Goal: Navigation & Orientation: Find specific page/section

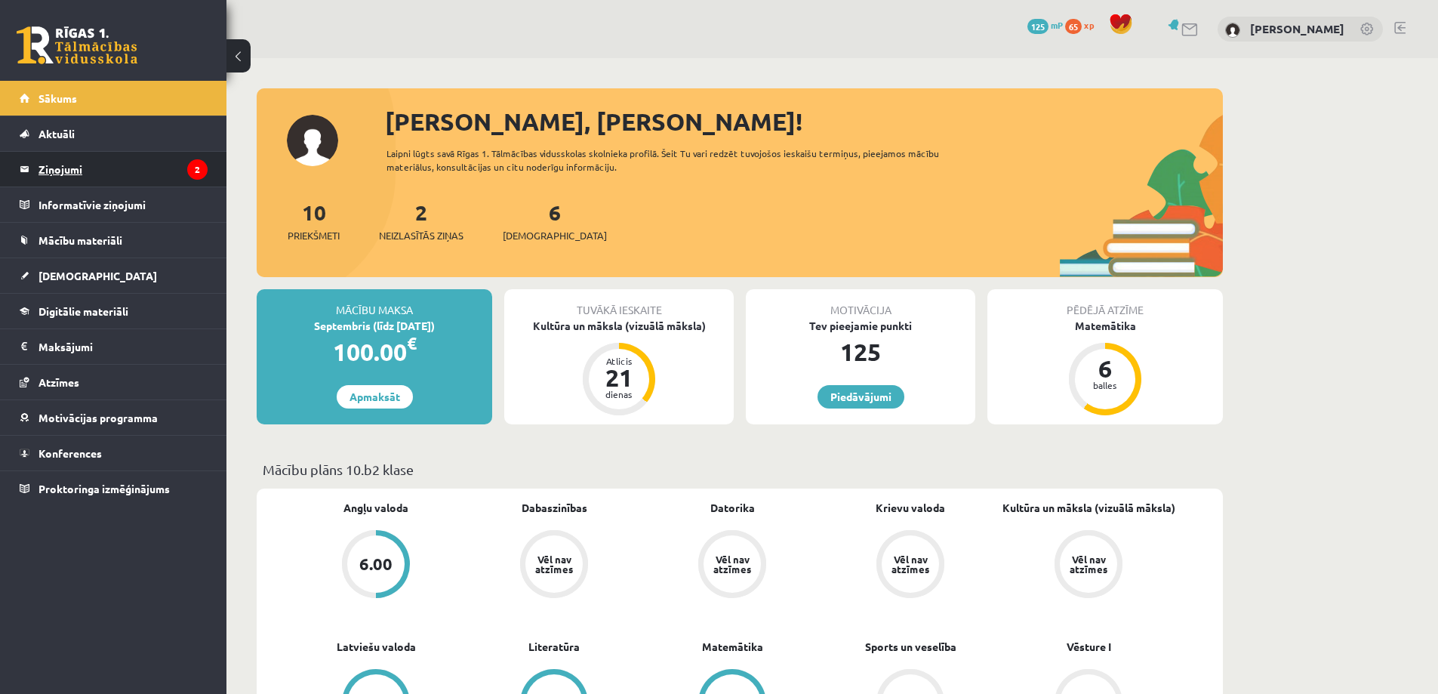
click at [91, 159] on legend "Ziņojumi 2" at bounding box center [122, 169] width 169 height 35
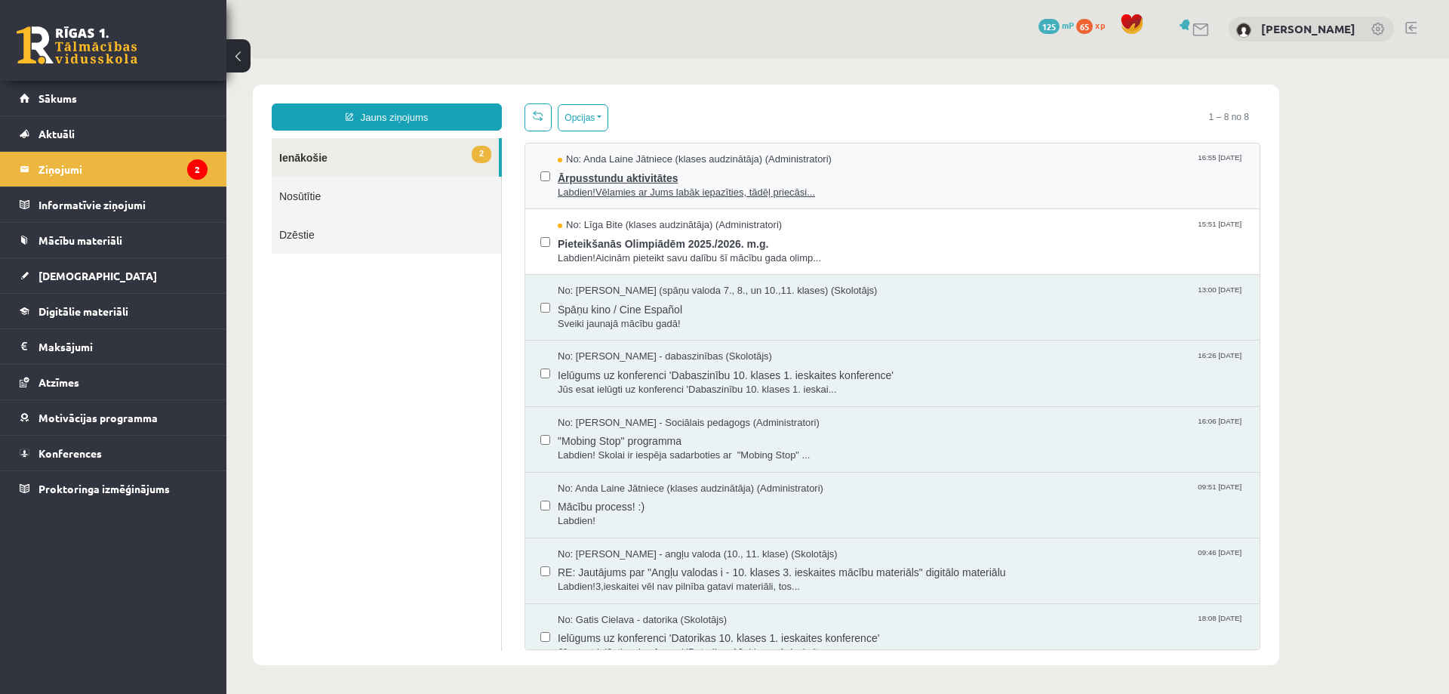
click at [873, 177] on span "Ārpusstundu aktivitātes" at bounding box center [901, 176] width 687 height 19
click at [830, 237] on span "Pieteikšanās Olimpiādēm 2025./2026. m.g." at bounding box center [901, 241] width 687 height 19
click at [115, 176] on legend "Ziņojumi 2" at bounding box center [122, 169] width 169 height 35
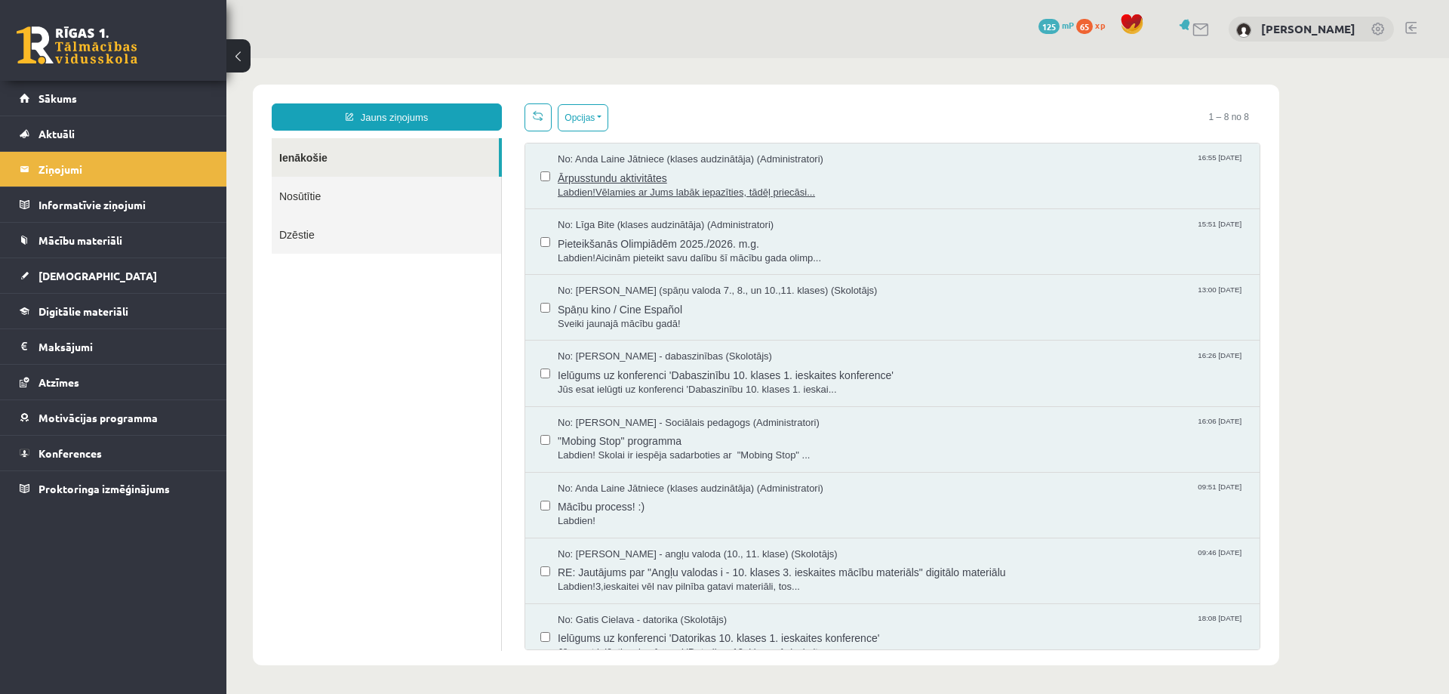
click at [771, 180] on span "Ārpusstundu aktivitātes" at bounding box center [901, 176] width 687 height 19
click at [837, 236] on span "Pieteikšanās Olimpiādēm 2025./2026. m.g." at bounding box center [901, 241] width 687 height 19
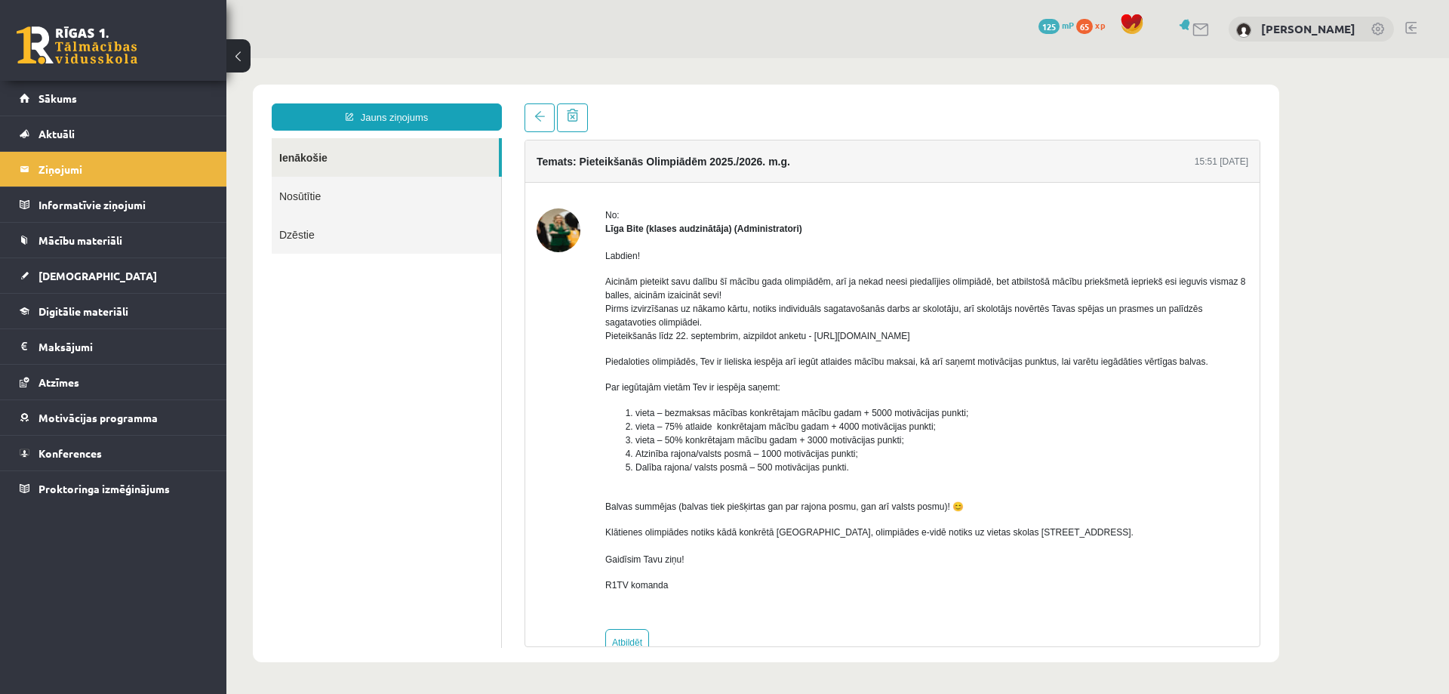
click at [565, 240] on img at bounding box center [559, 230] width 44 height 44
click at [610, 232] on strong "Līga Bite (klases audzinātāja) (Administratori)" at bounding box center [703, 228] width 197 height 11
click at [559, 226] on img at bounding box center [559, 230] width 44 height 44
click at [66, 227] on link "Mācību materiāli" at bounding box center [114, 240] width 188 height 35
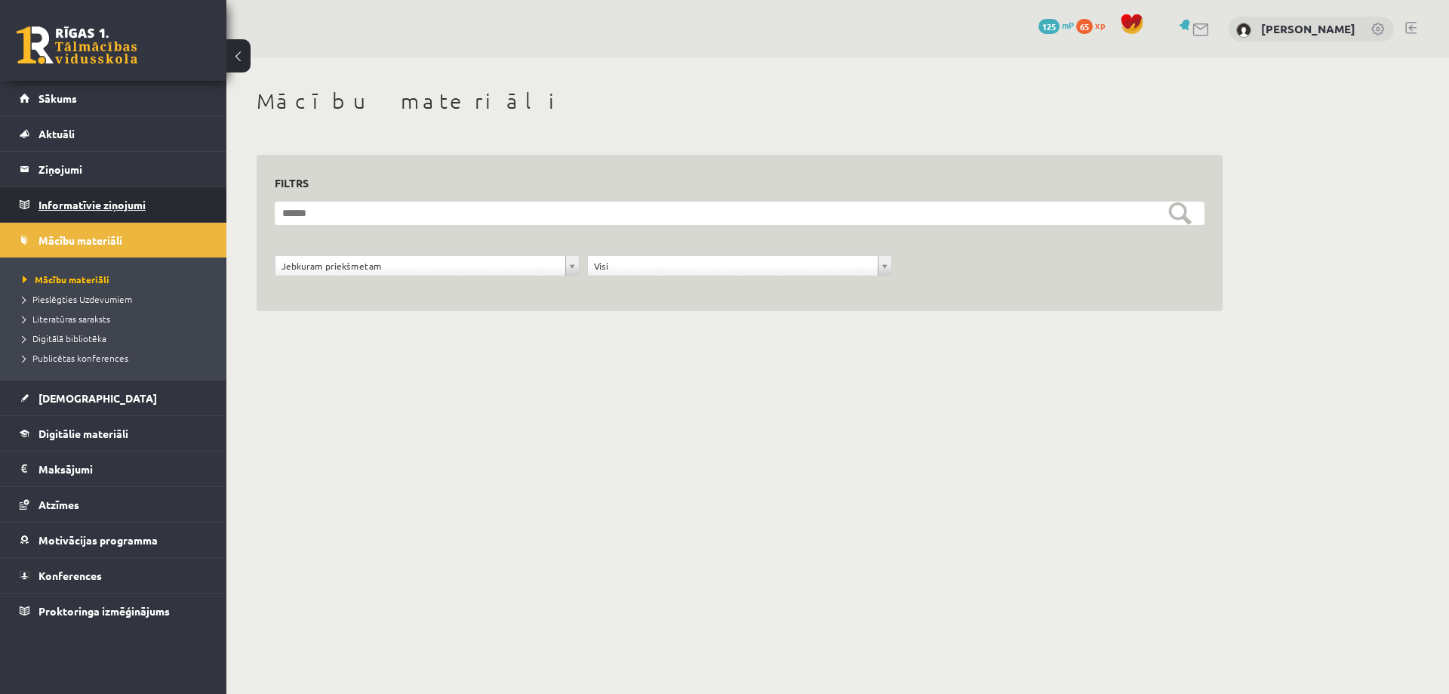
click at [75, 200] on legend "Informatīvie ziņojumi 0" at bounding box center [122, 204] width 169 height 35
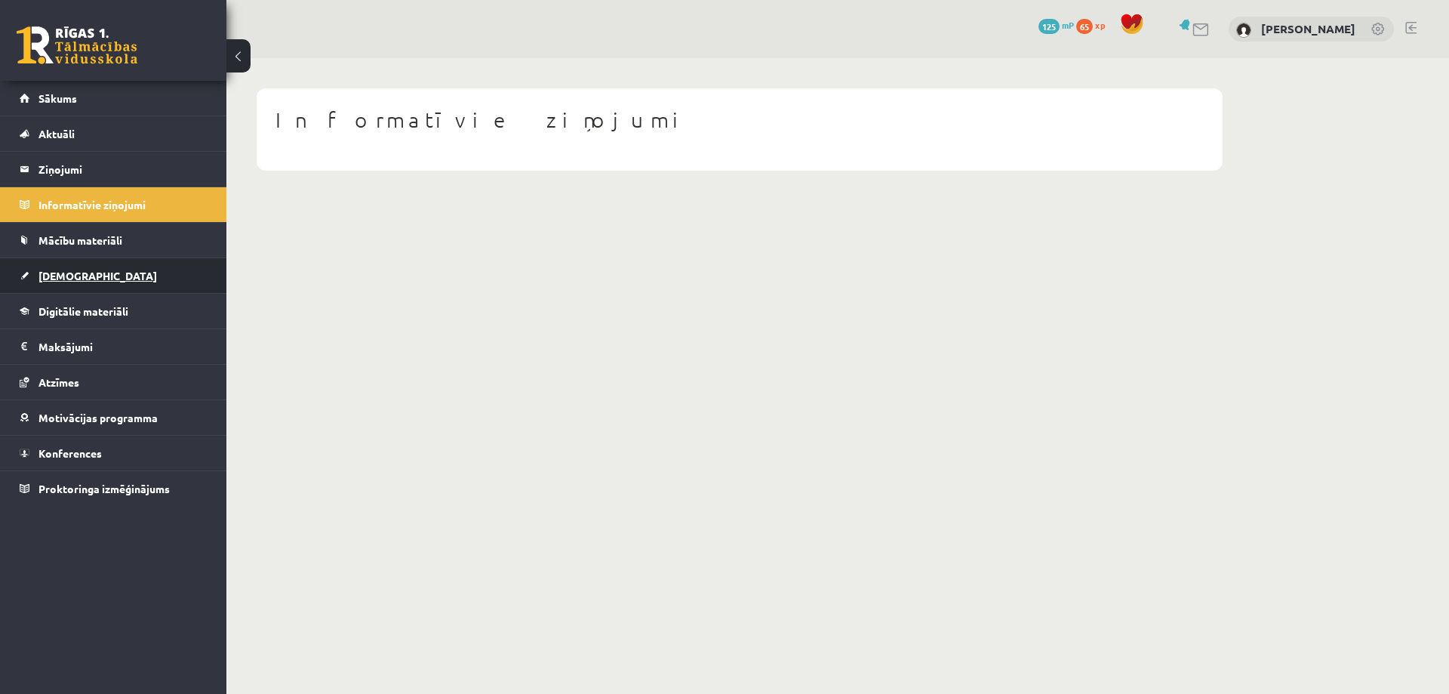
click at [66, 282] on link "[DEMOGRAPHIC_DATA]" at bounding box center [114, 275] width 188 height 35
